Goal: Information Seeking & Learning: Learn about a topic

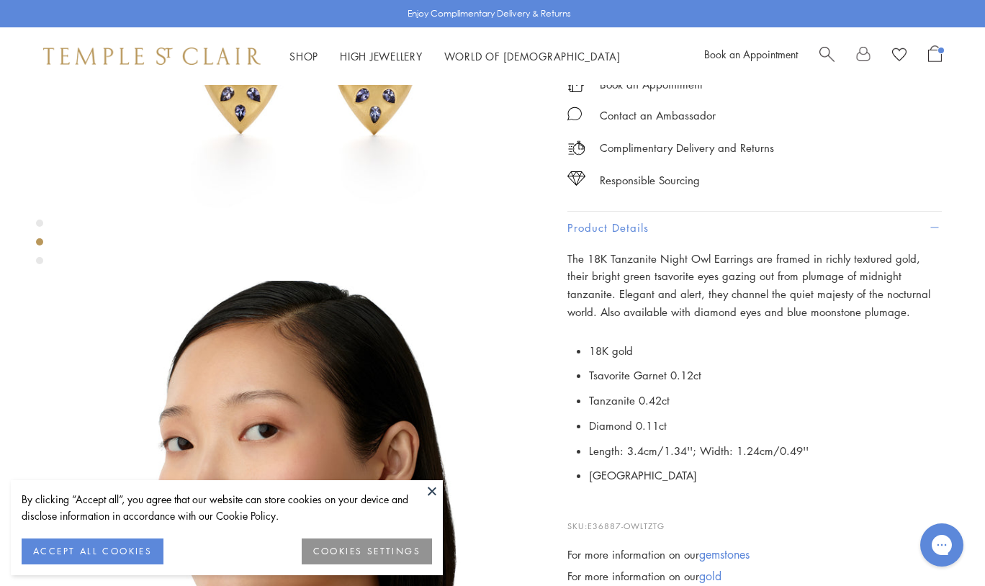
click at [822, 56] on span "Search" at bounding box center [826, 52] width 15 height 15
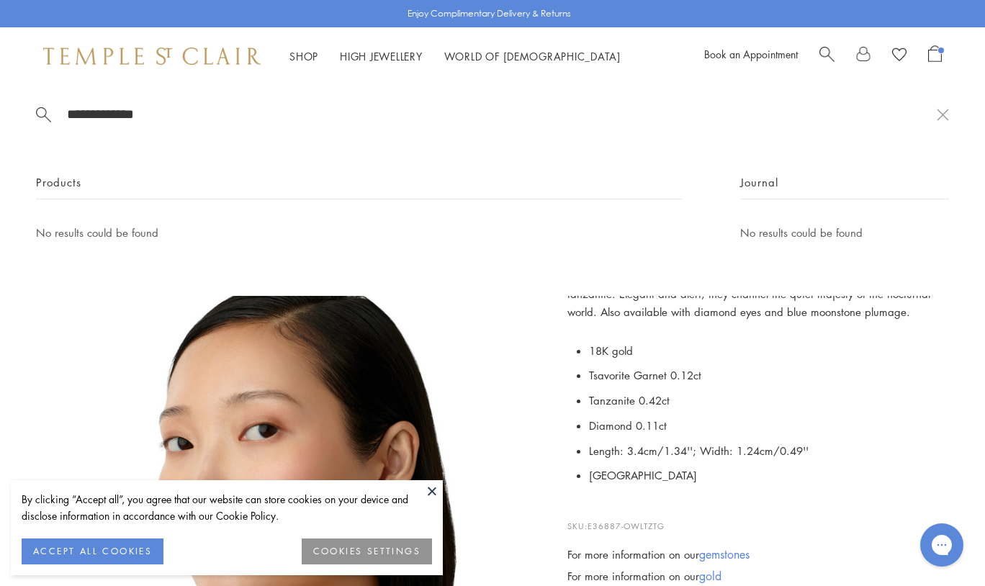
type input "**********"
click at [423, 482] on button at bounding box center [432, 491] width 22 height 22
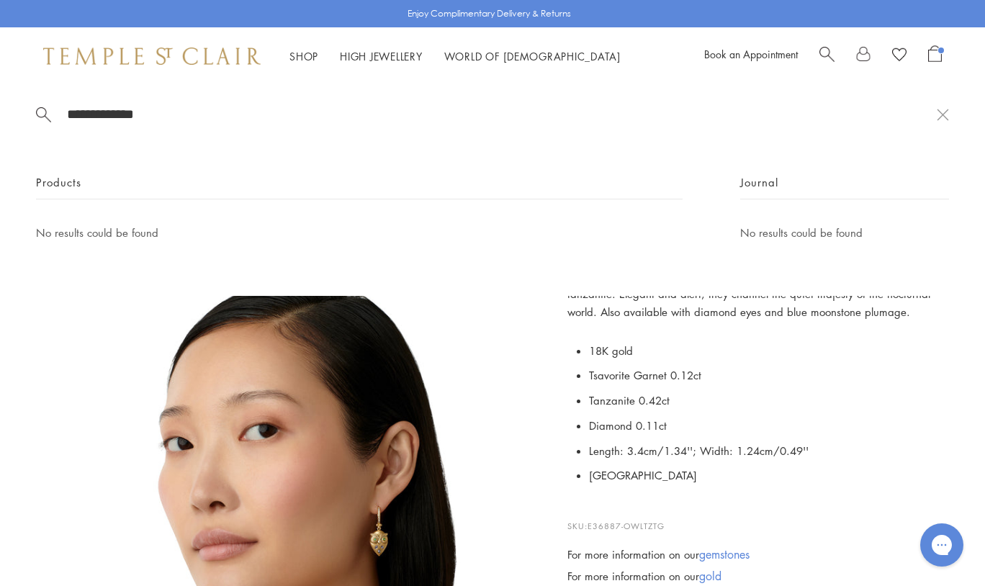
click at [853, 447] on li "Length: 3.4cm/1.34''; Width: 1.24cm/0.49''" at bounding box center [765, 451] width 353 height 25
click at [156, 54] on img at bounding box center [151, 56] width 217 height 17
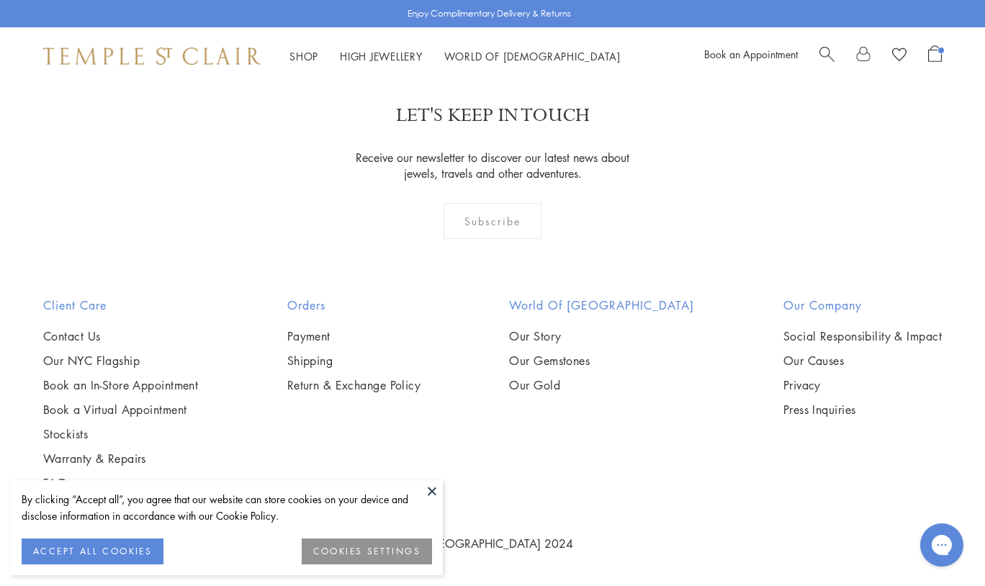
scroll to position [3860, 0]
click at [563, 353] on link "Our Gemstones" at bounding box center [601, 361] width 185 height 16
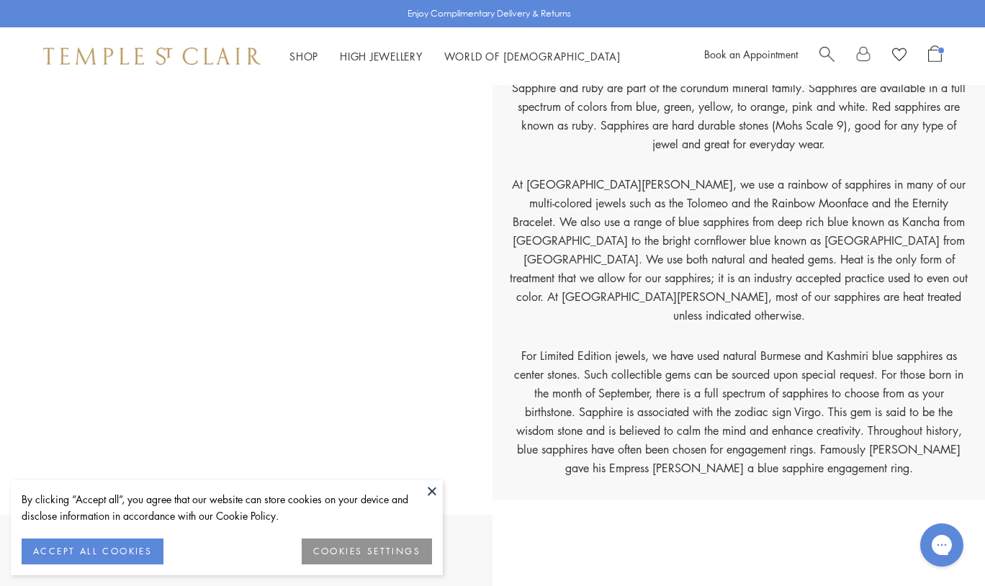
scroll to position [11525, 0]
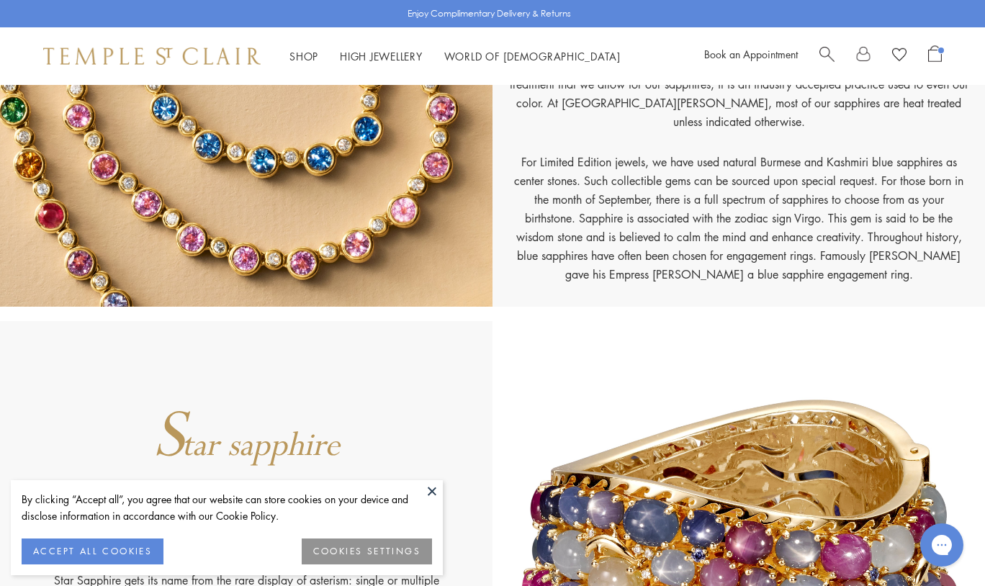
click at [230, 59] on img at bounding box center [151, 56] width 217 height 17
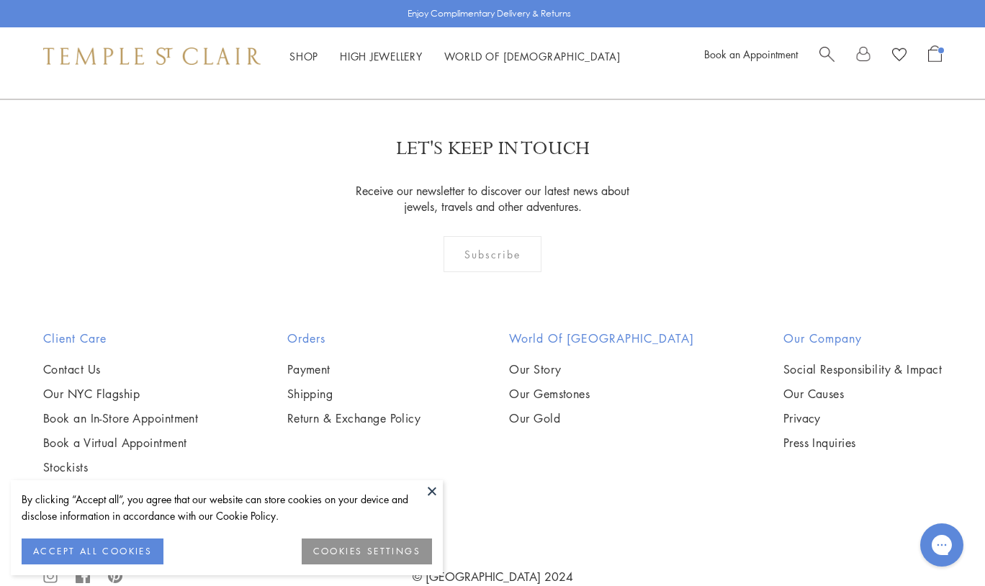
scroll to position [3765, 0]
click at [802, 387] on link "Our Causes" at bounding box center [862, 395] width 158 height 16
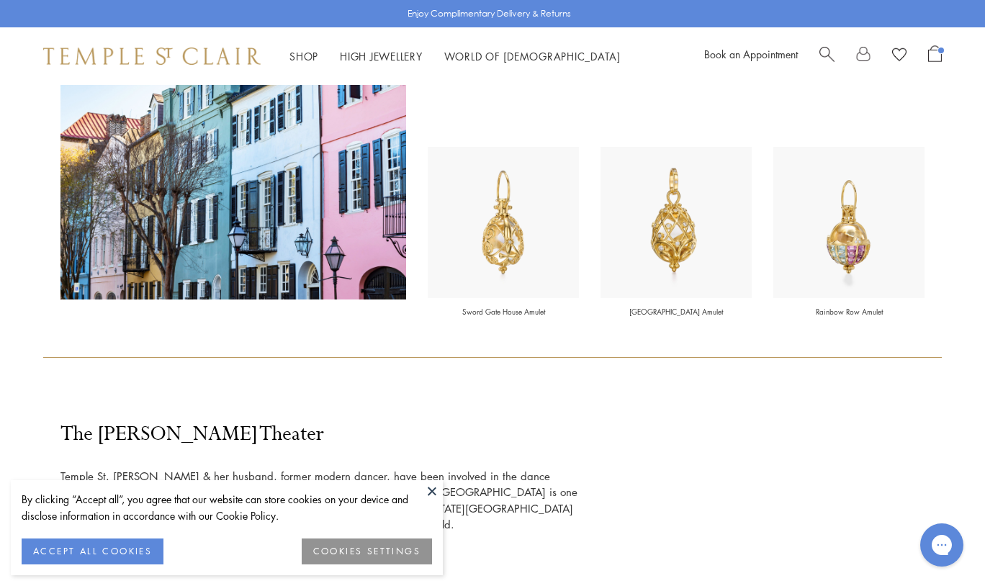
scroll to position [2065, 0]
